Goal: Communication & Community: Share content

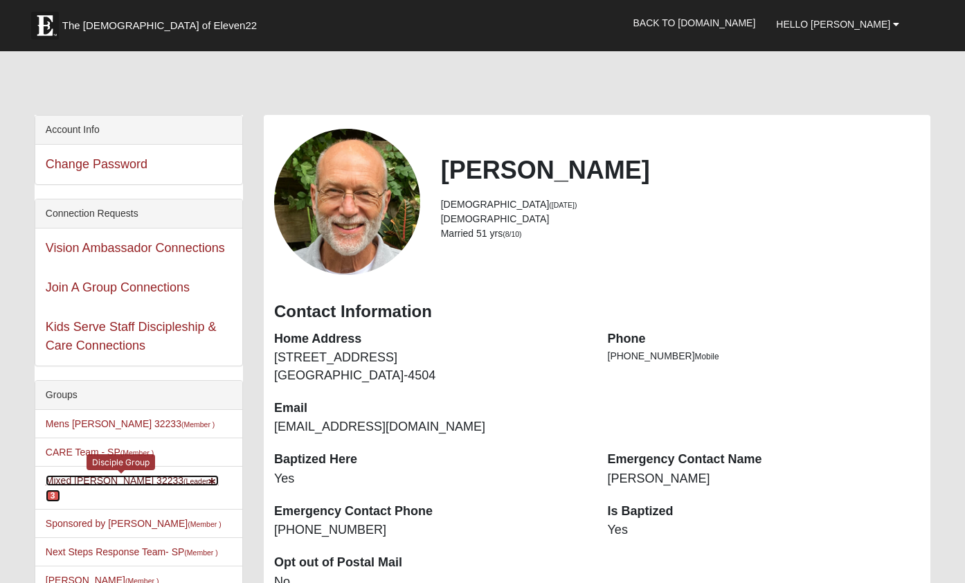
click at [183, 482] on small "(Leader )" at bounding box center [200, 481] width 35 height 8
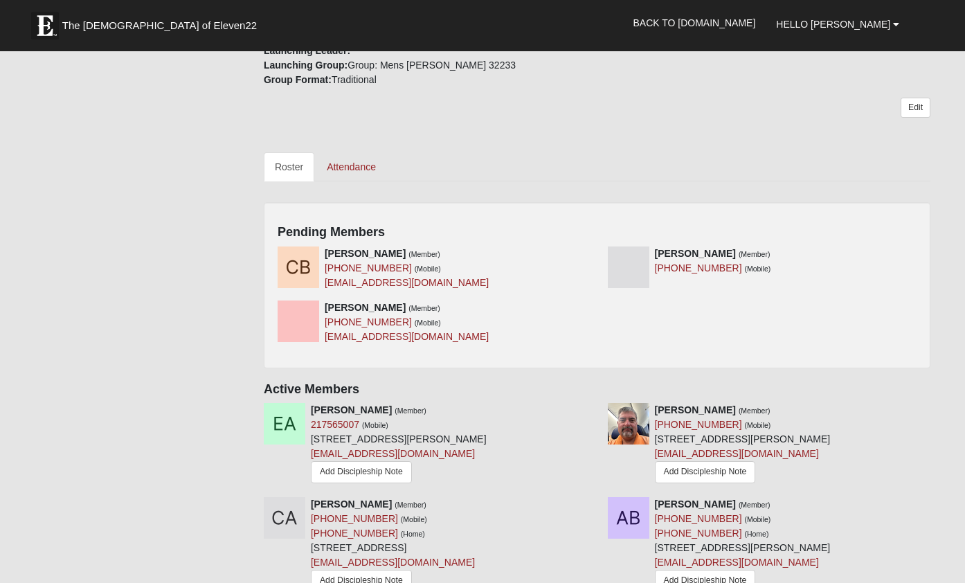
scroll to position [512, 0]
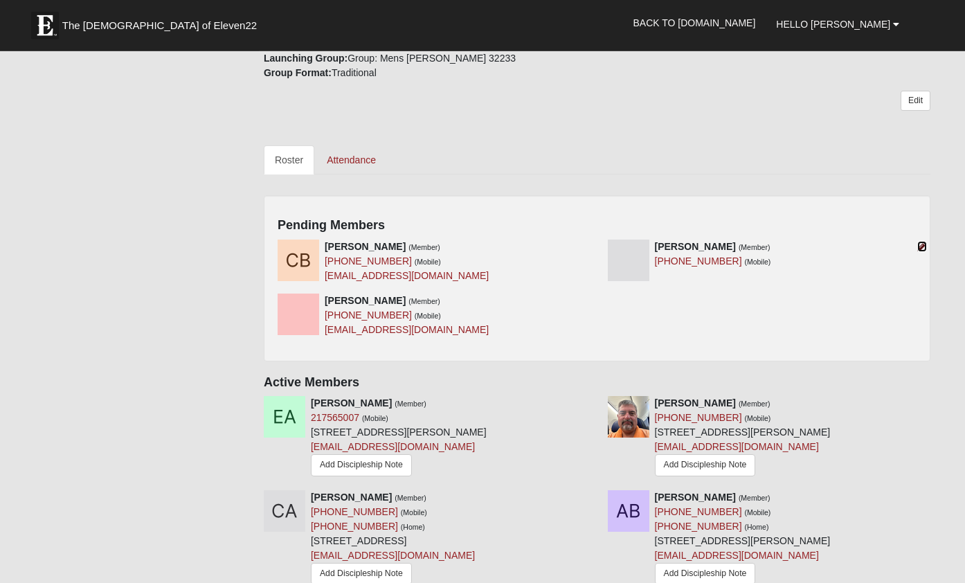
click at [922, 244] on icon at bounding box center [922, 246] width 10 height 10
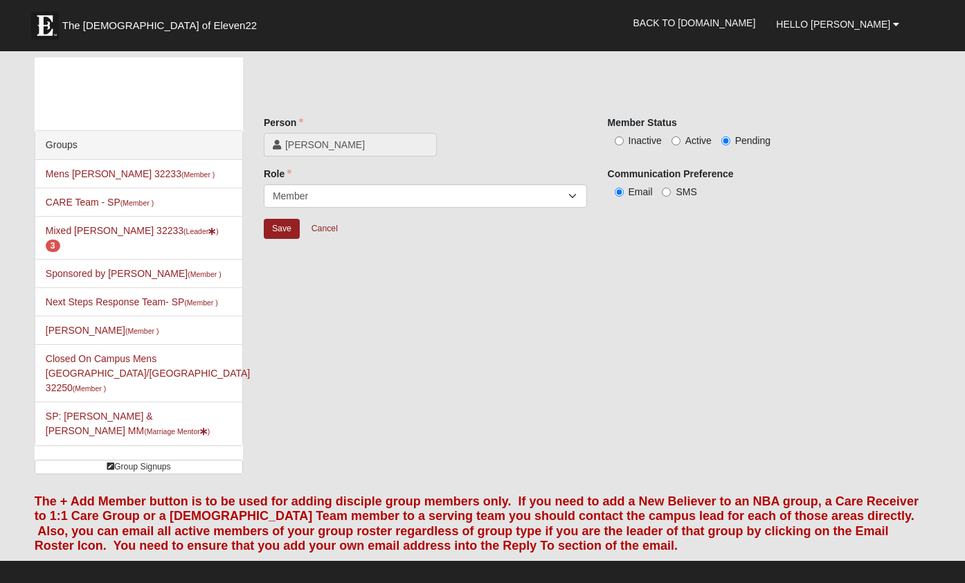
click at [685, 136] on label "Active" at bounding box center [691, 141] width 40 height 14
click at [680, 136] on input "Active" at bounding box center [675, 140] width 9 height 9
radio input "true"
click at [284, 221] on input "Save" at bounding box center [282, 229] width 36 height 20
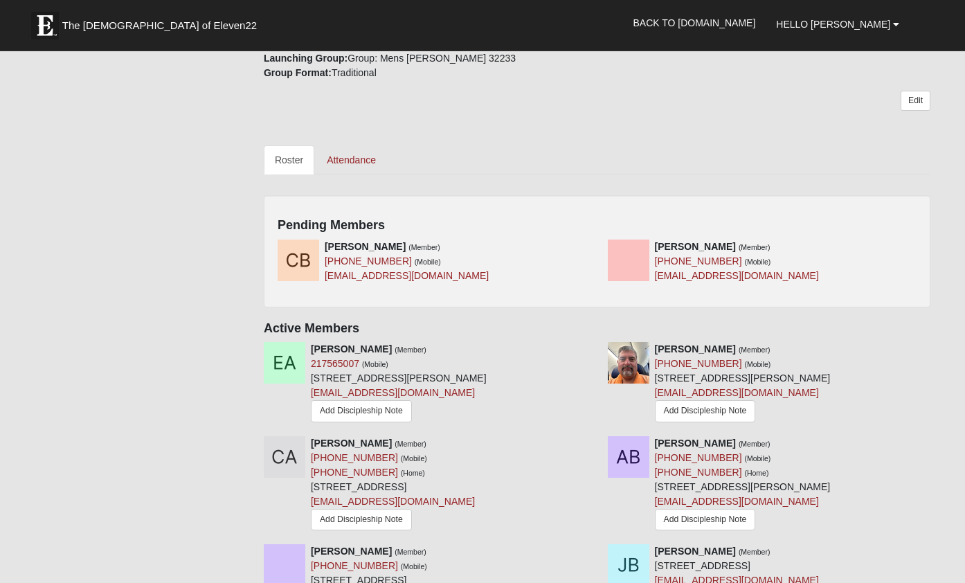
scroll to position [524, 0]
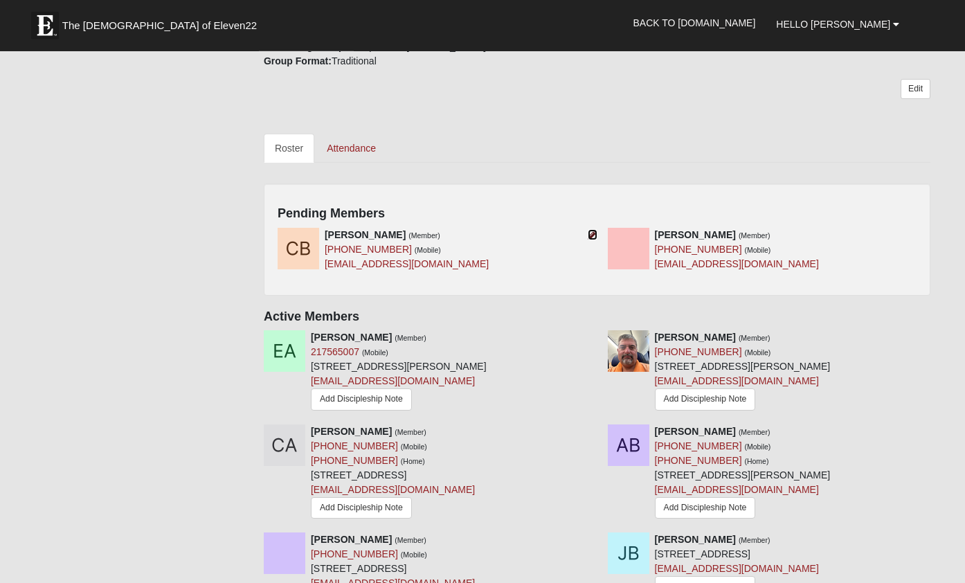
click at [590, 236] on icon at bounding box center [592, 235] width 10 height 10
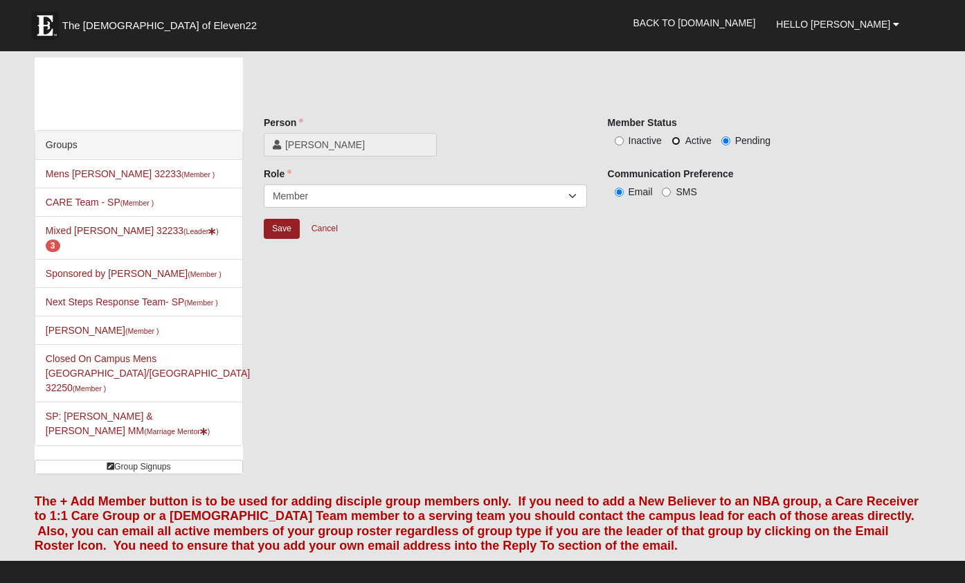
click at [675, 138] on input "Active" at bounding box center [675, 140] width 9 height 9
radio input "true"
click at [282, 225] on input "Save" at bounding box center [282, 229] width 36 height 20
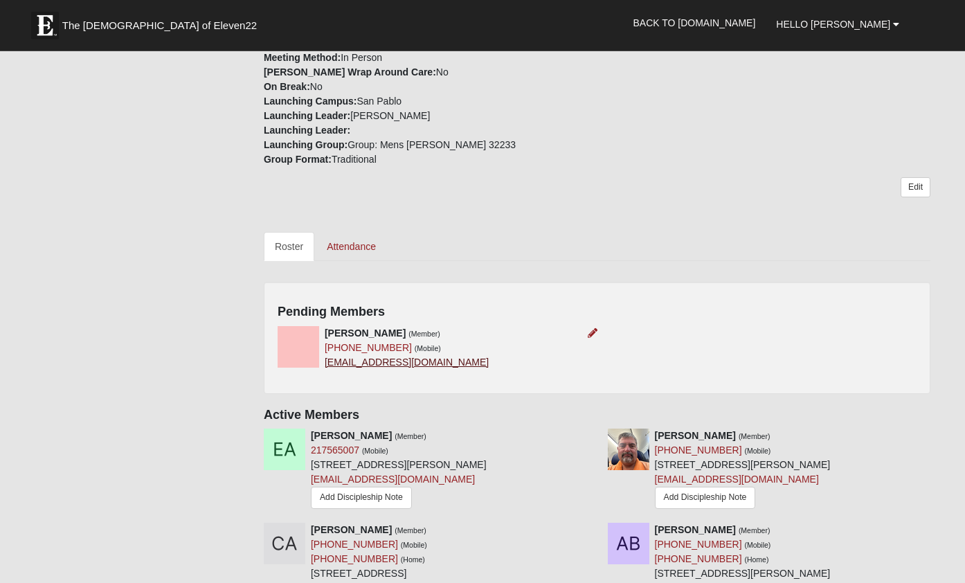
scroll to position [483, 0]
click at [591, 331] on icon at bounding box center [592, 332] width 10 height 10
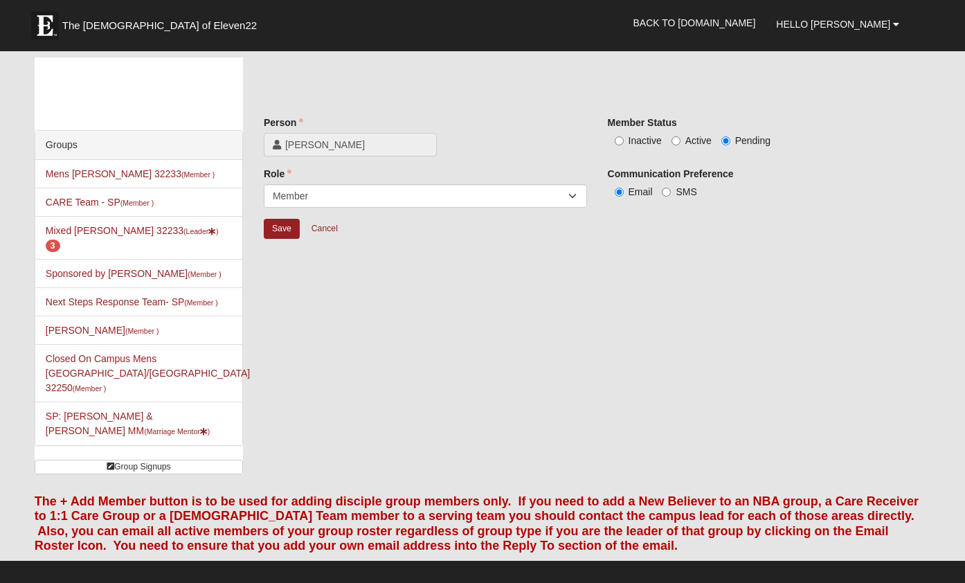
click at [683, 144] on label "Active" at bounding box center [691, 141] width 40 height 14
click at [680, 144] on input "Active" at bounding box center [675, 140] width 9 height 9
radio input "true"
click at [282, 227] on input "Save" at bounding box center [282, 229] width 36 height 20
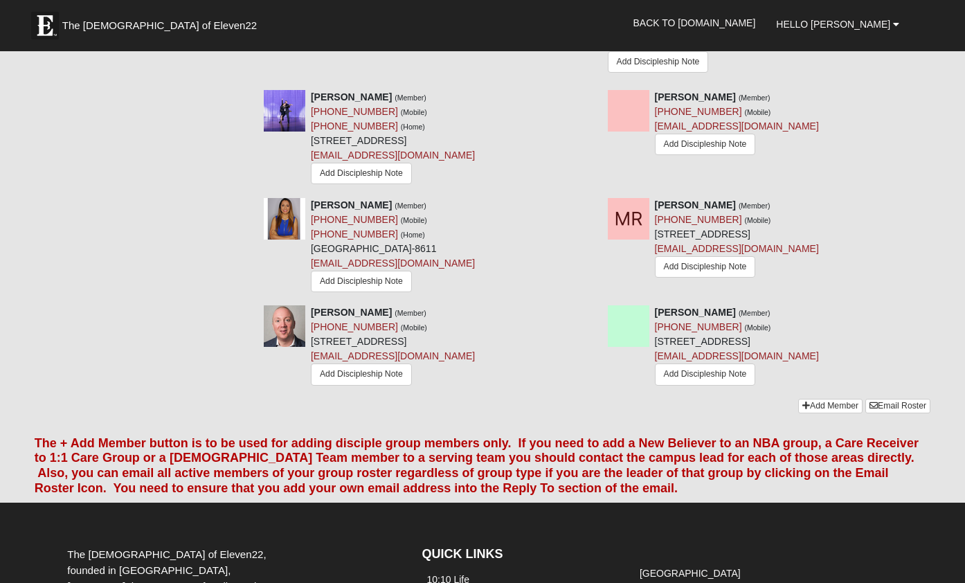
scroll to position [1994, 0]
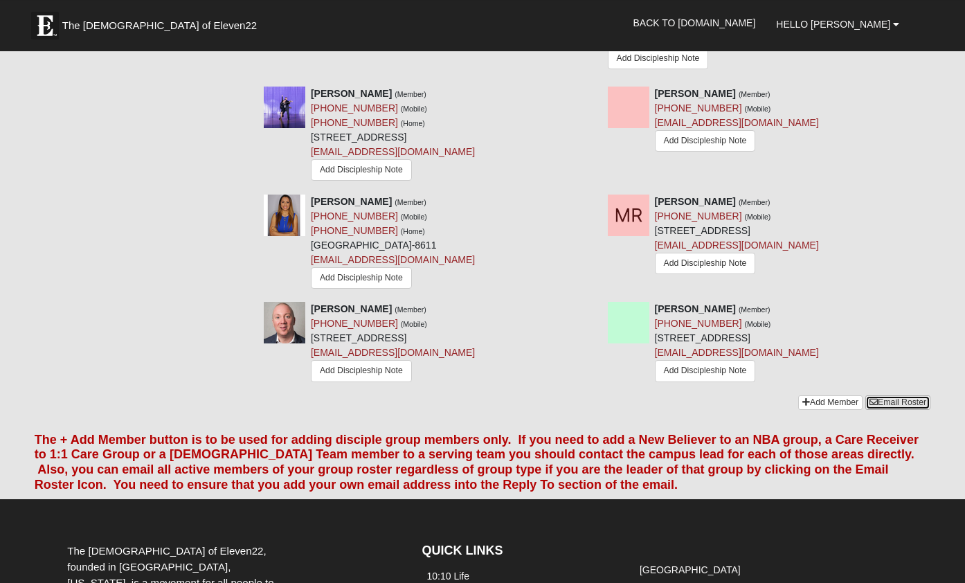
click at [896, 398] on link "Email Roster" at bounding box center [897, 402] width 65 height 15
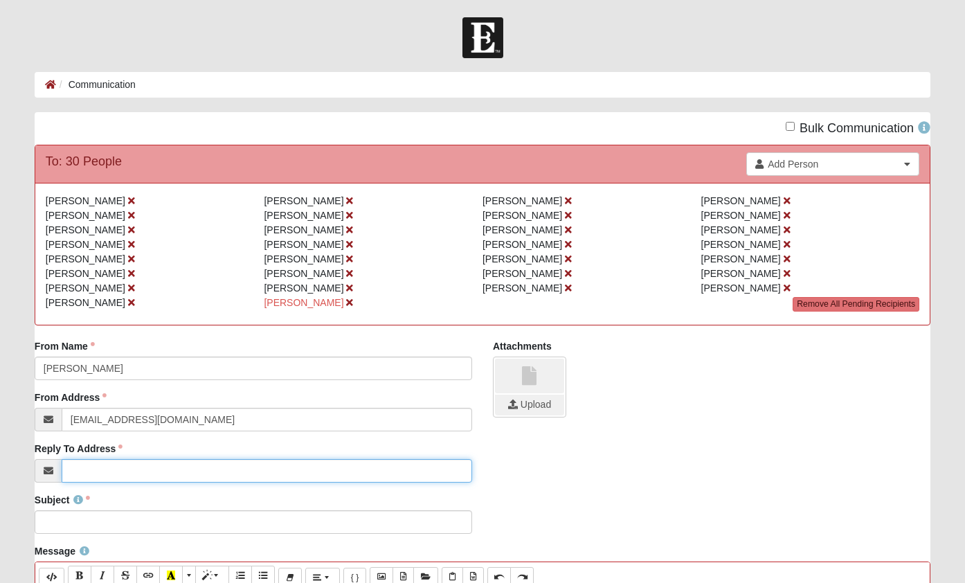
click at [160, 464] on input "Reply To Address" at bounding box center [267, 471] width 410 height 24
type input "L"
type input "[EMAIL_ADDRESS][DOMAIN_NAME]"
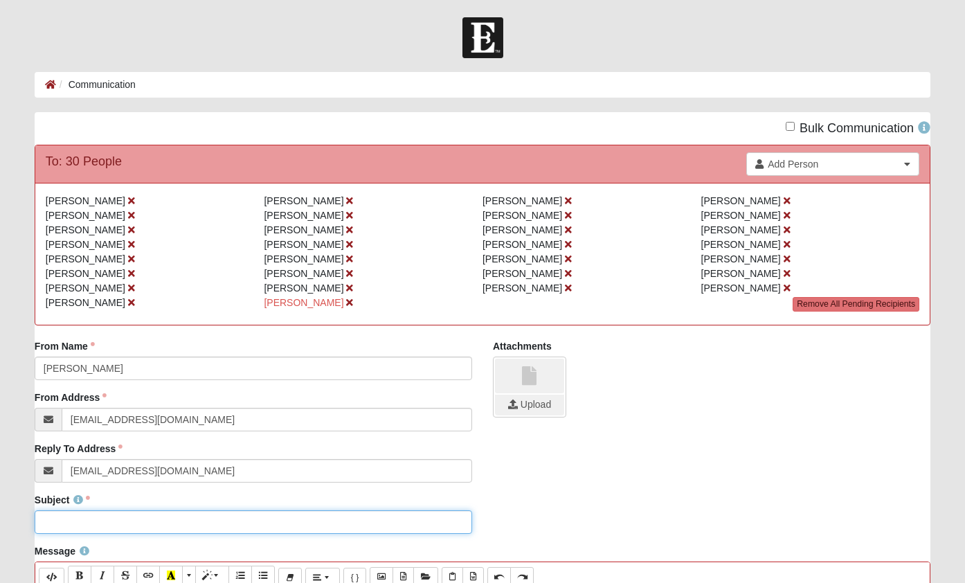
click at [88, 528] on input "Subject" at bounding box center [253, 522] width 437 height 24
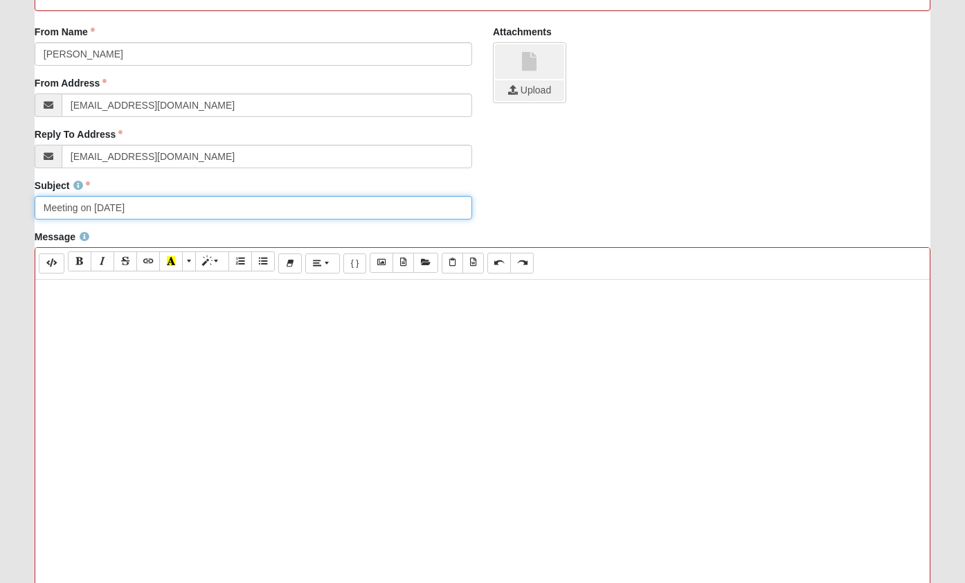
scroll to position [312, 0]
type input "Meeting on [DATE]"
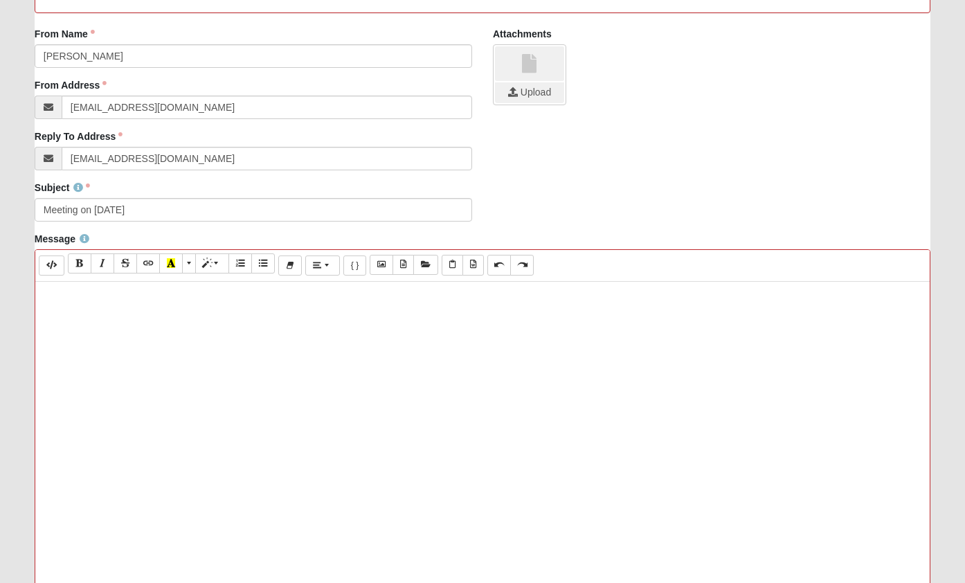
click at [151, 352] on div at bounding box center [482, 489] width 894 height 415
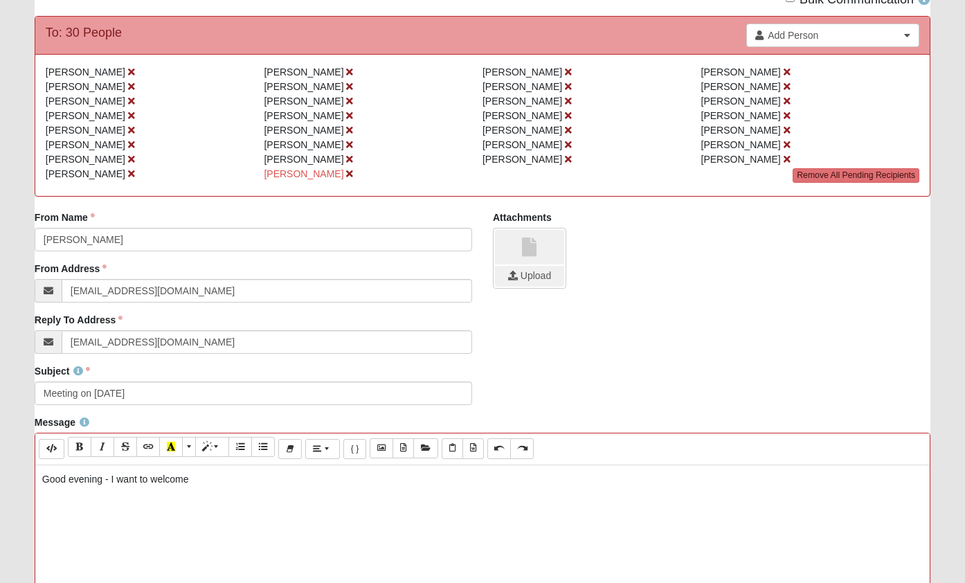
scroll to position [133, 0]
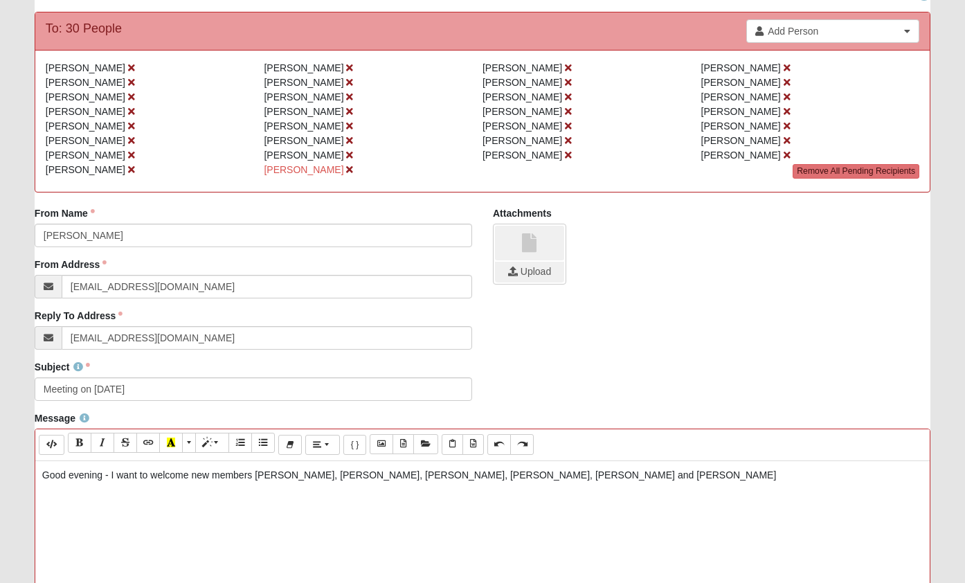
click at [535, 475] on p "Good evening - I want to welcome new members [PERSON_NAME], [PERSON_NAME], [PER…" at bounding box center [482, 475] width 880 height 15
click at [566, 478] on p "Good evening - I want to welcome new members [PERSON_NAME], [PERSON_NAME], [PER…" at bounding box center [482, 475] width 880 height 15
click at [657, 475] on p "Good evening - I want to welcome new members [PERSON_NAME], [PERSON_NAME], [PER…" at bounding box center [482, 475] width 880 height 15
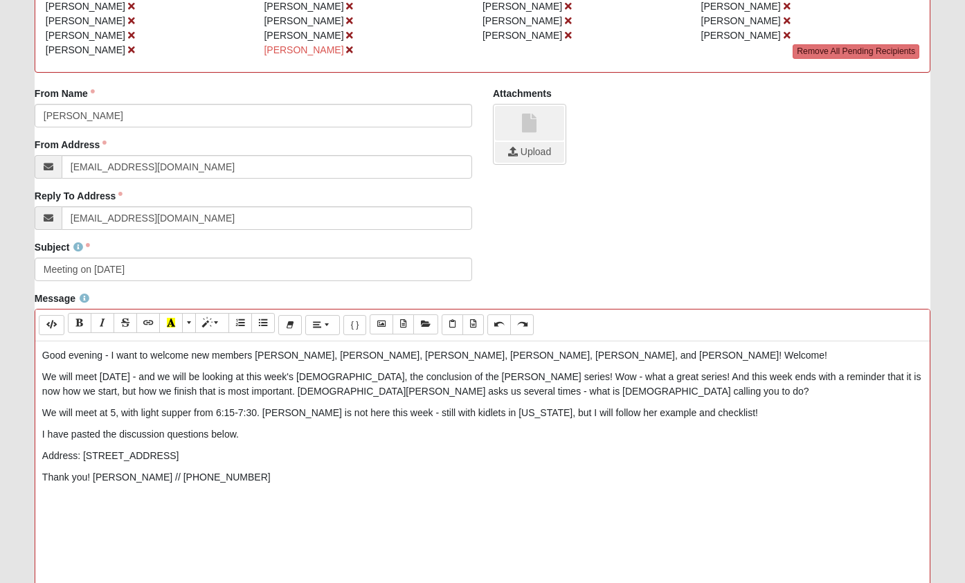
scroll to position [253, 0]
click at [200, 502] on p at bounding box center [482, 498] width 880 height 15
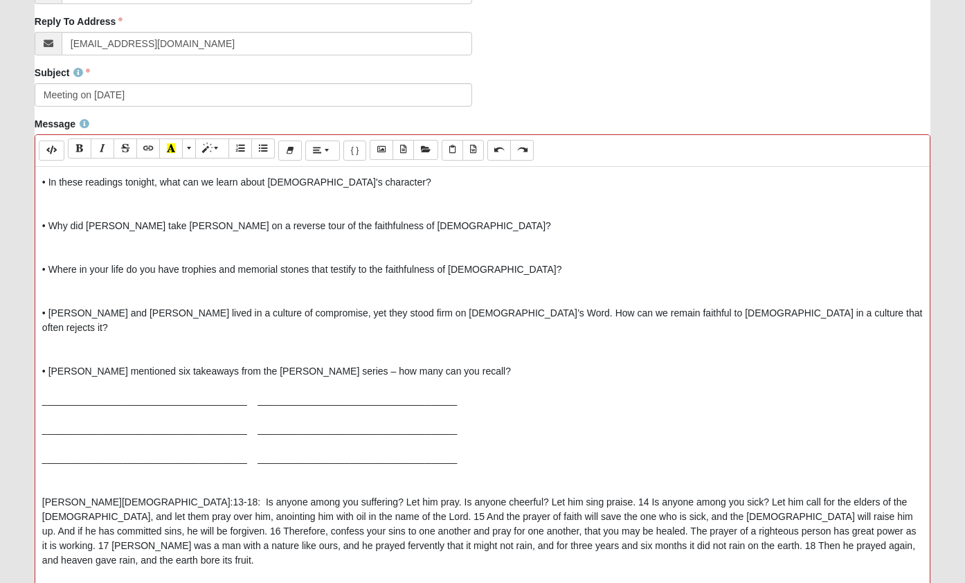
scroll to position [366, 0]
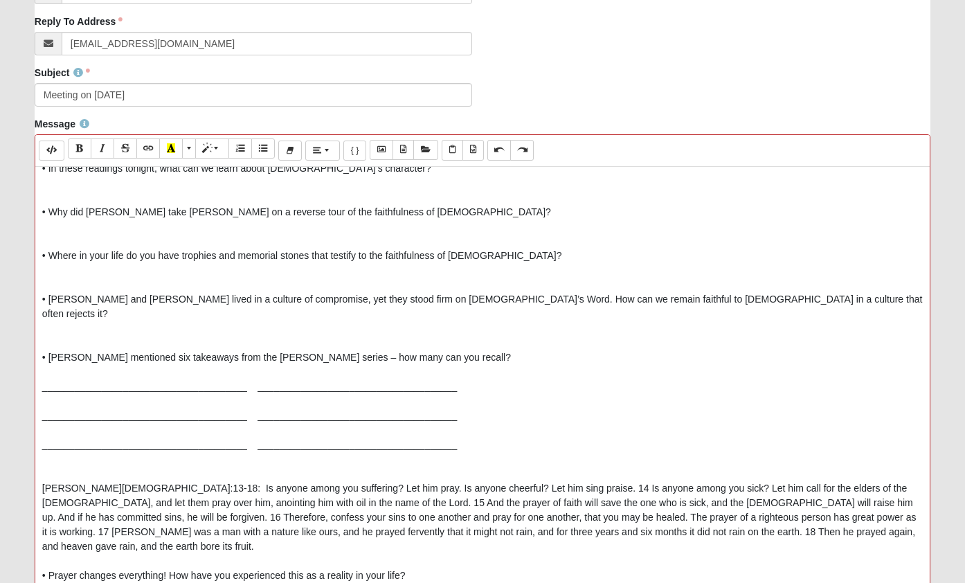
click at [429, 531] on p "• What stood out to you in the [DEMOGRAPHIC_DATA] or the Scriptures this week? …" at bounding box center [482, 291] width 880 height 639
click at [140, 199] on p "• What stood out to you in the [DEMOGRAPHIC_DATA] or the Scriptures this week? …" at bounding box center [482, 291] width 880 height 639
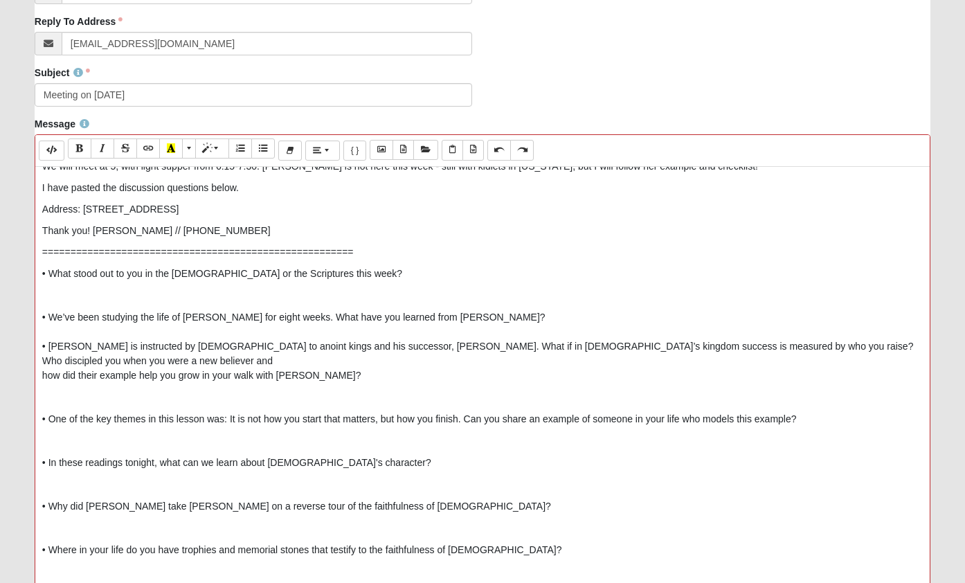
scroll to position [0, 0]
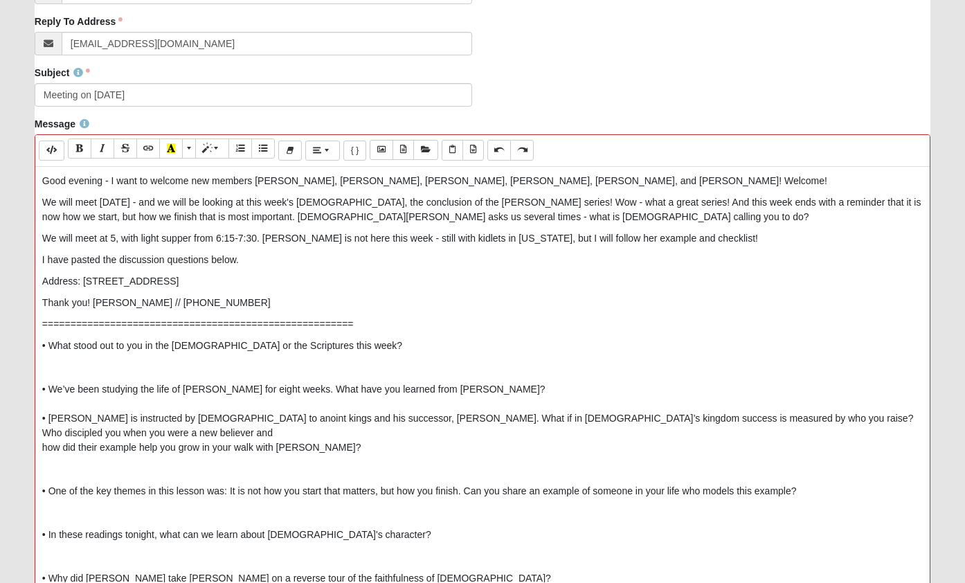
drag, startPoint x: 439, startPoint y: 373, endPoint x: 44, endPoint y: 182, distance: 438.2
click at [44, 182] on div "Good evening - I want to welcome new members [PERSON_NAME], [PERSON_NAME], [PER…" at bounding box center [482, 374] width 894 height 415
copy div "Lore ipsumdo - S amet co adipisc eli seddoei Tempo Incid, Utla Etdolorem, Aliqu…"
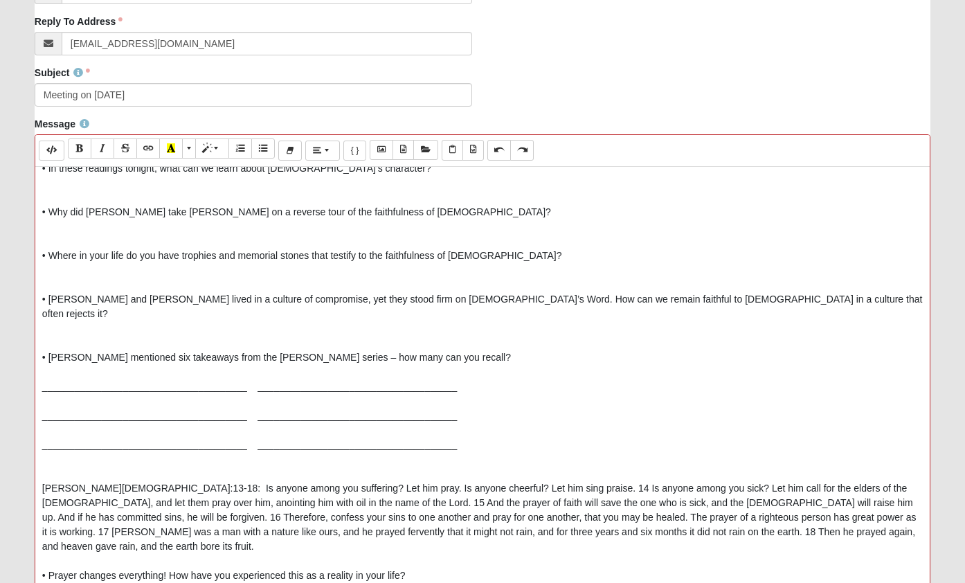
scroll to position [592, 0]
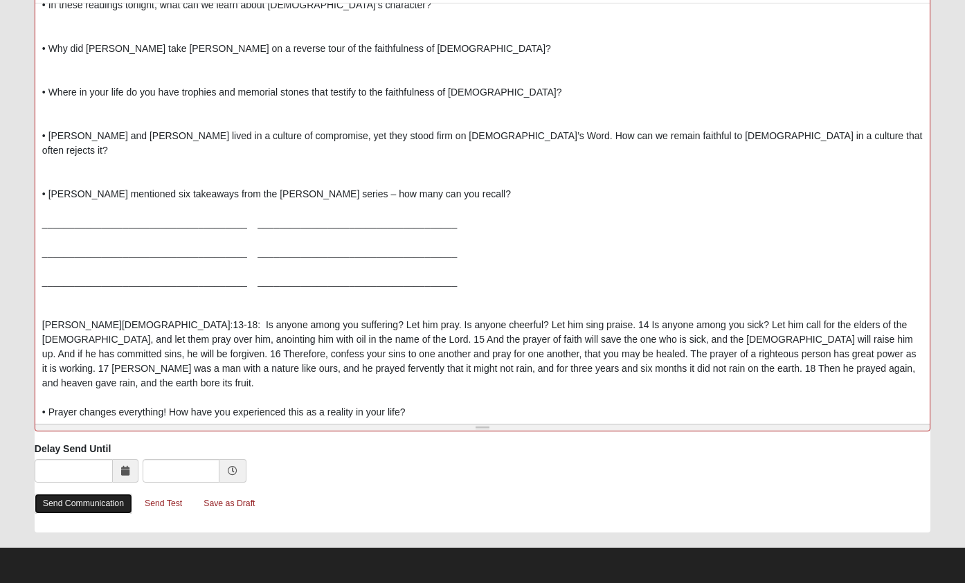
click at [93, 502] on link "Send Communication" at bounding box center [84, 503] width 98 height 20
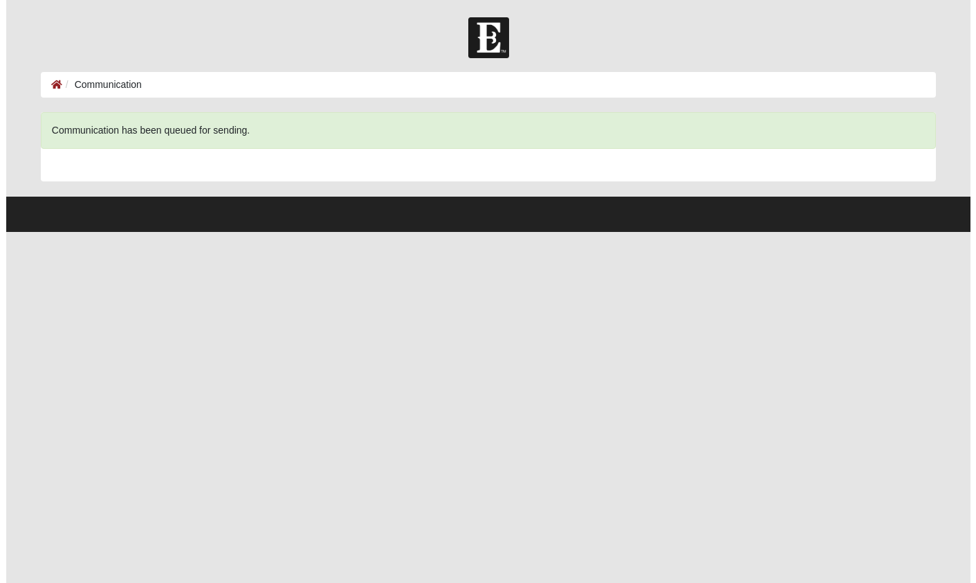
scroll to position [0, 0]
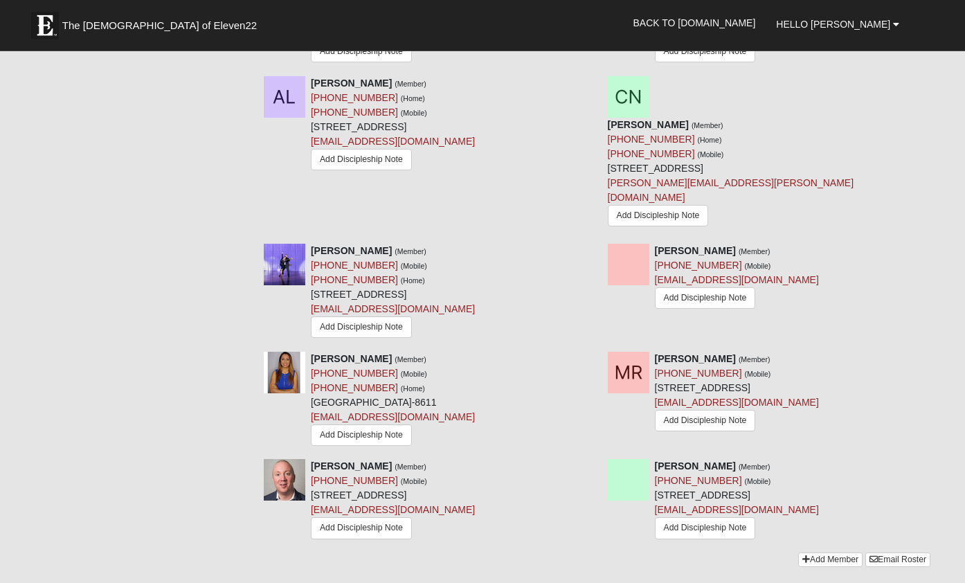
scroll to position [1879, 0]
